Goal: Task Accomplishment & Management: Use online tool/utility

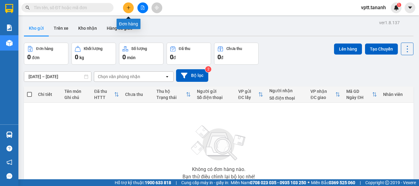
click at [130, 7] on icon "plus" at bounding box center [129, 8] width 4 height 4
